Goal: Navigation & Orientation: Go to known website

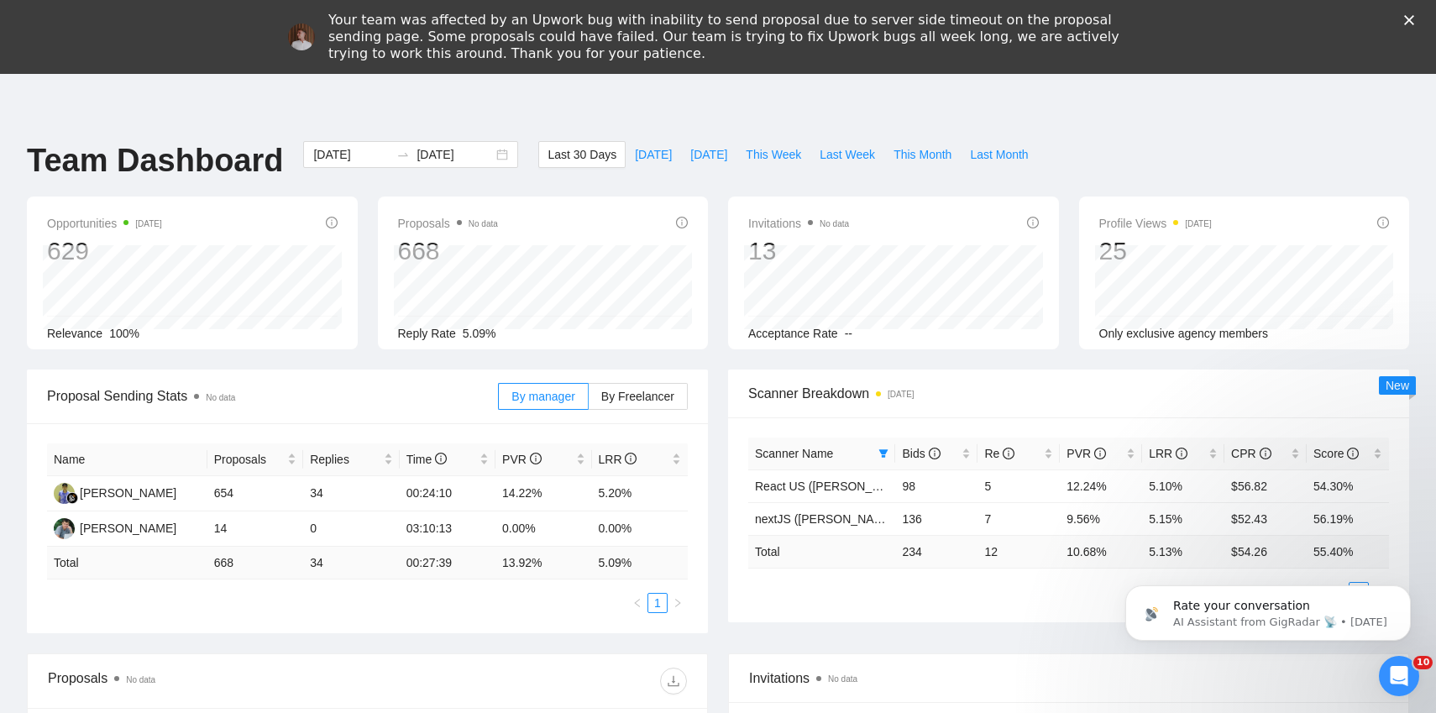
click at [1415, 23] on div "Close" at bounding box center [1413, 20] width 17 height 10
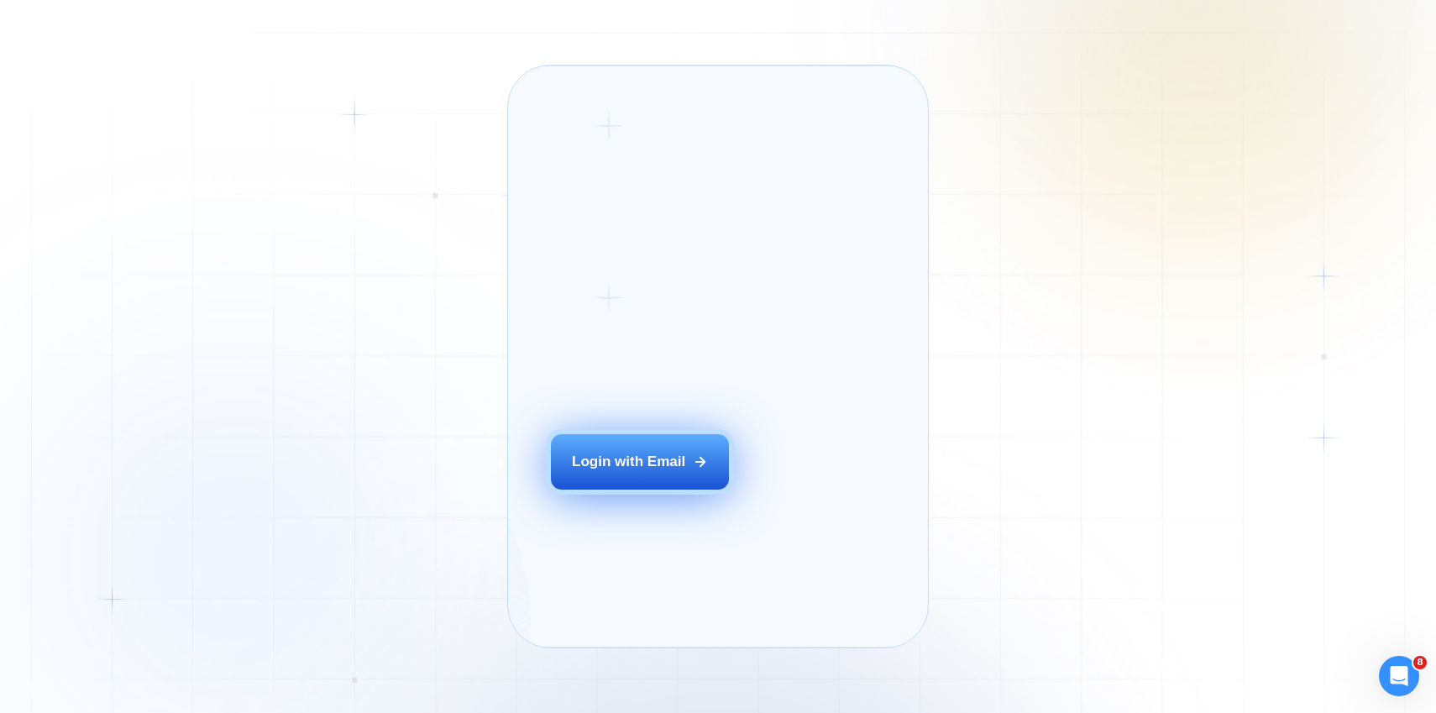
click at [609, 472] on div "Login with Email" at bounding box center [628, 462] width 113 height 20
